Goal: Navigation & Orientation: Find specific page/section

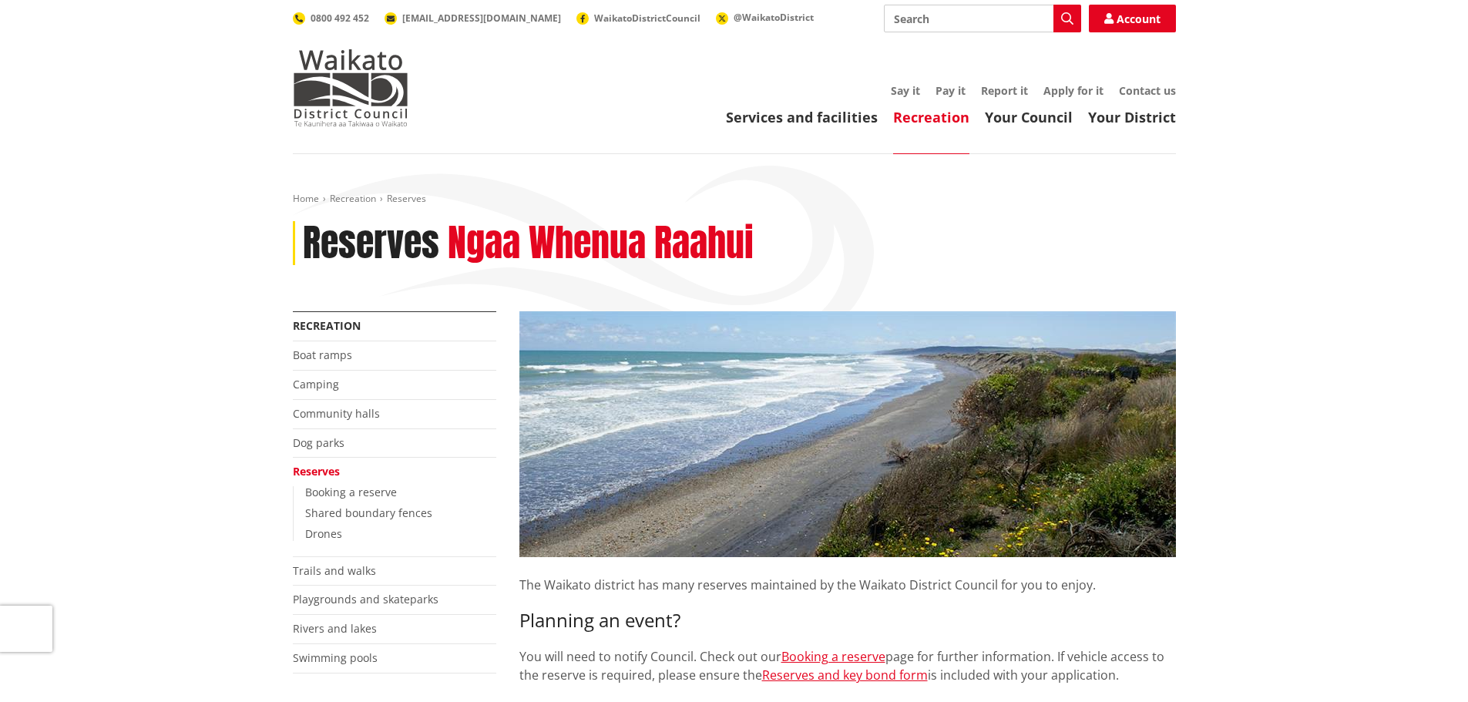
click at [405, 599] on link "Playgrounds and skateparks" at bounding box center [366, 599] width 146 height 15
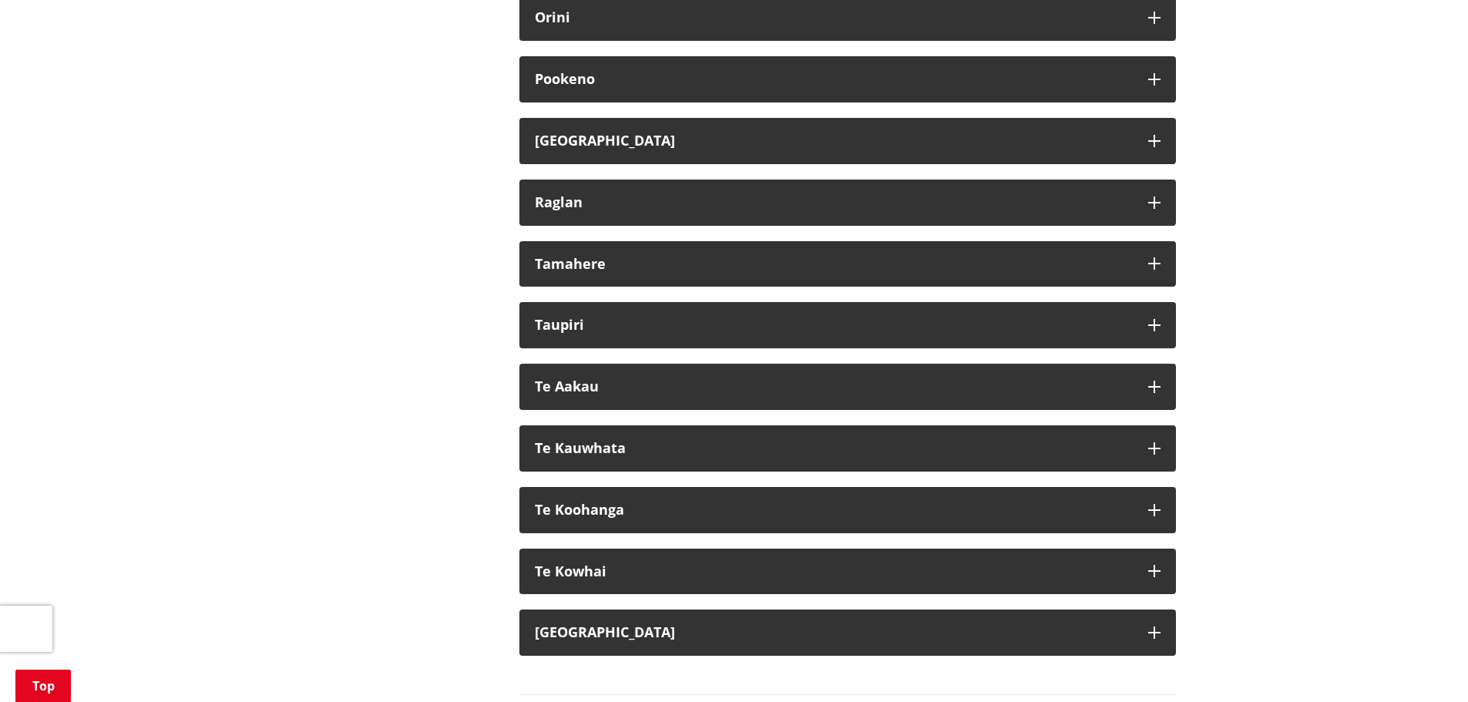
scroll to position [1619, 0]
